Goal: Check status: Check status

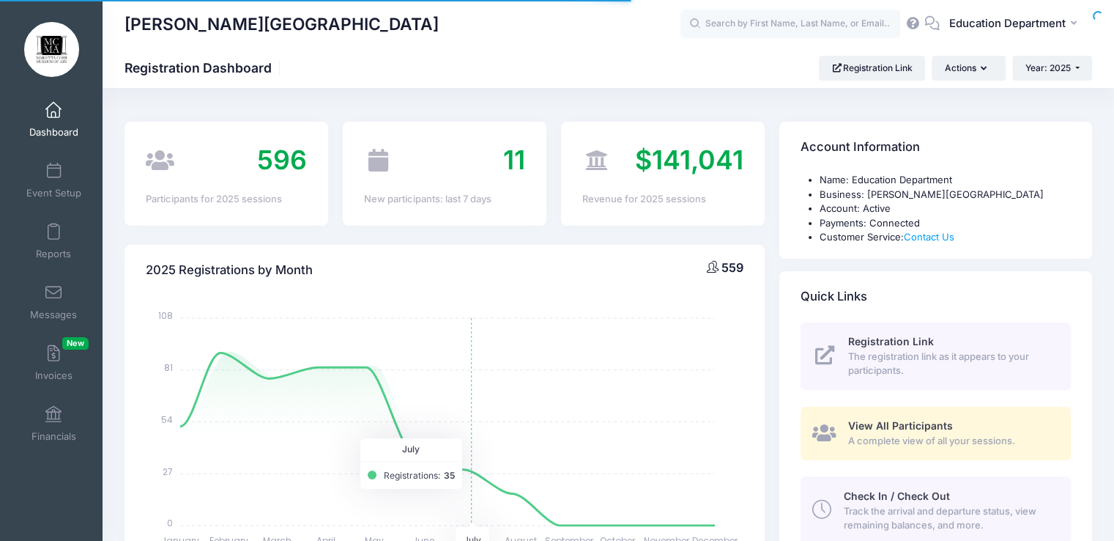
select select
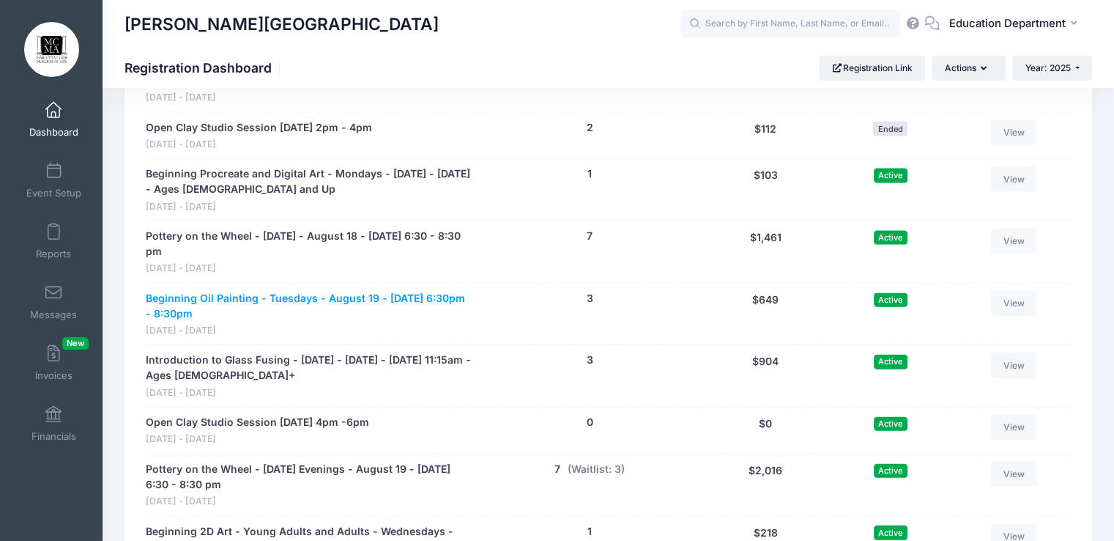
scroll to position [8646, 0]
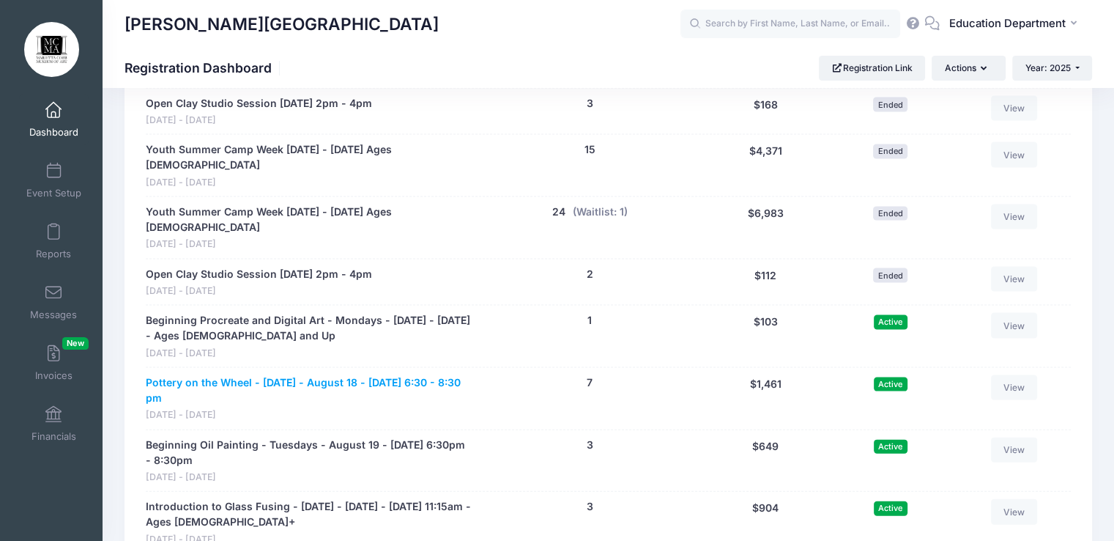
click at [429, 375] on link "Pottery on the Wheel - [DATE] - August 18 - [DATE] 6:30 - 8:30 pm" at bounding box center [309, 390] width 326 height 31
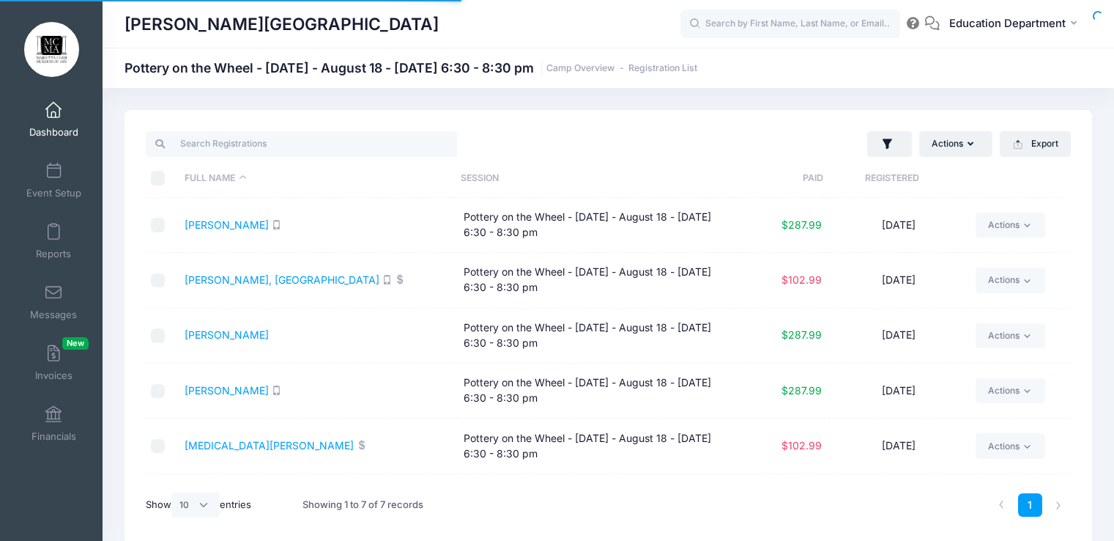
select select "10"
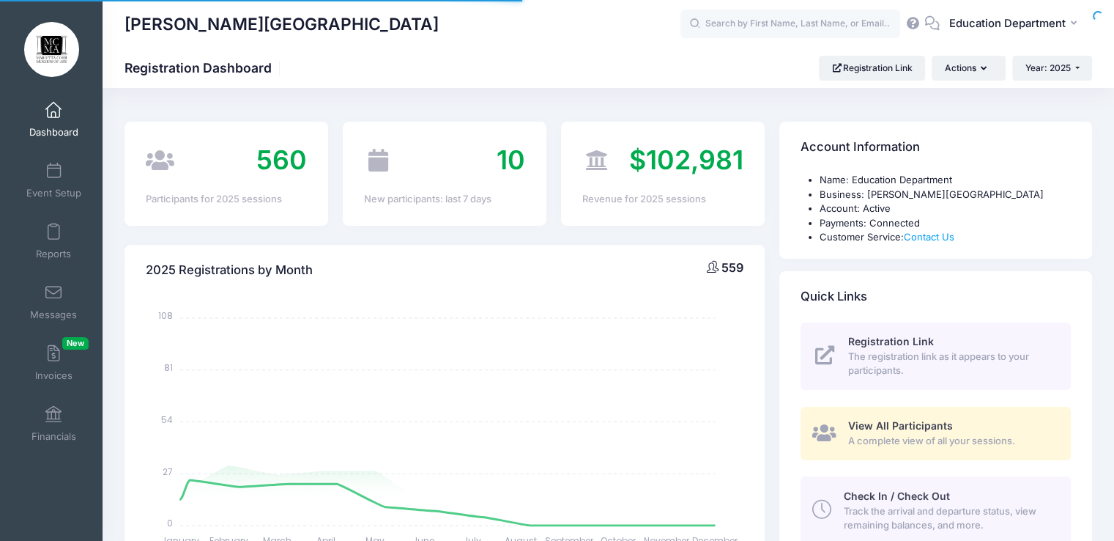
scroll to position [726, 0]
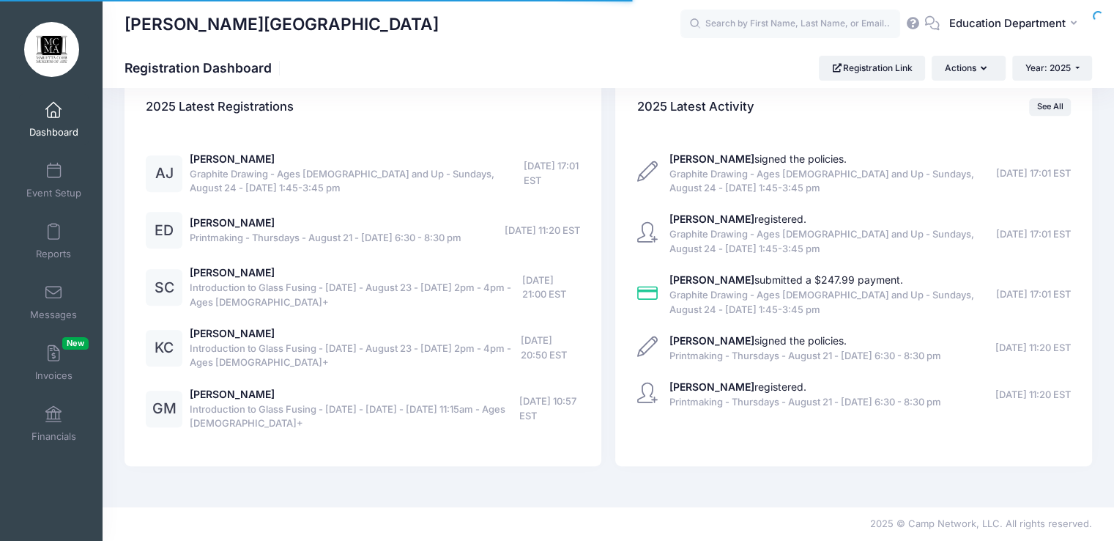
select select
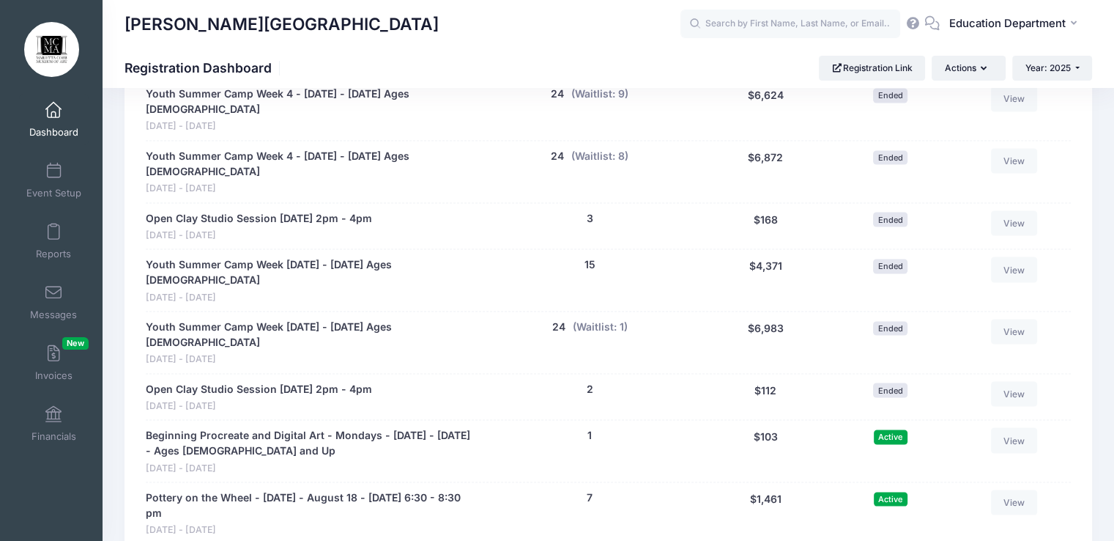
scroll to position [8640, 0]
